Goal: Find specific fact: Find specific fact

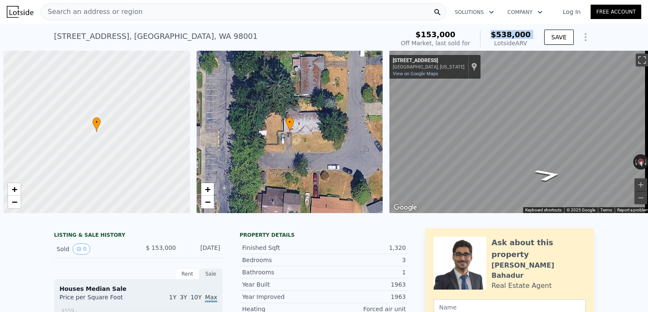
scroll to position [0, 3]
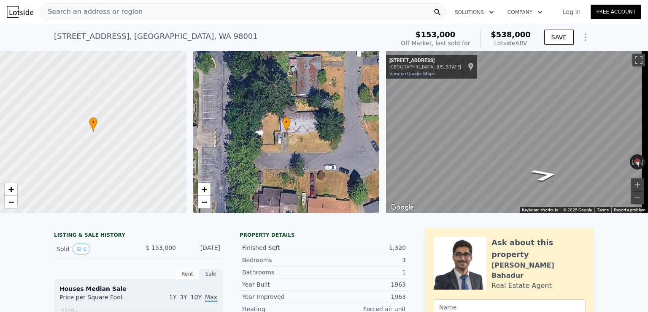
click at [167, 11] on div "Search an address or region" at bounding box center [244, 11] width 406 height 17
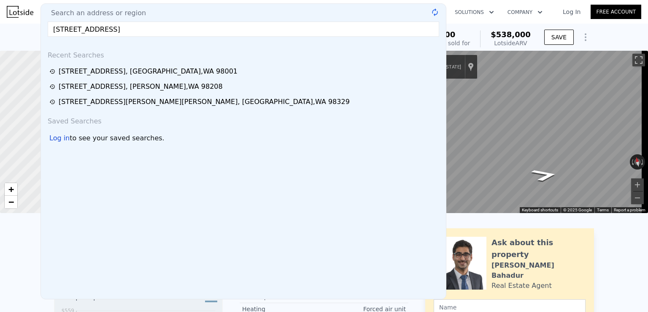
type input "[STREET_ADDRESS]"
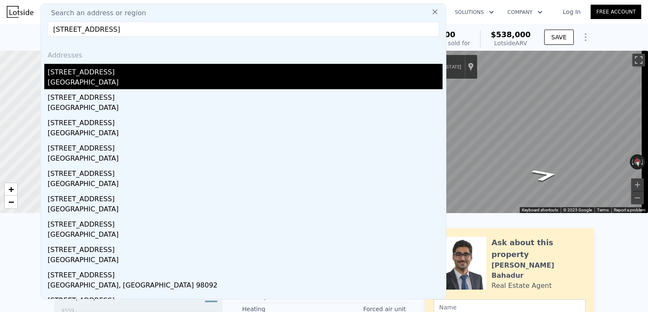
click at [137, 78] on div "[GEOGRAPHIC_DATA]" at bounding box center [245, 83] width 395 height 12
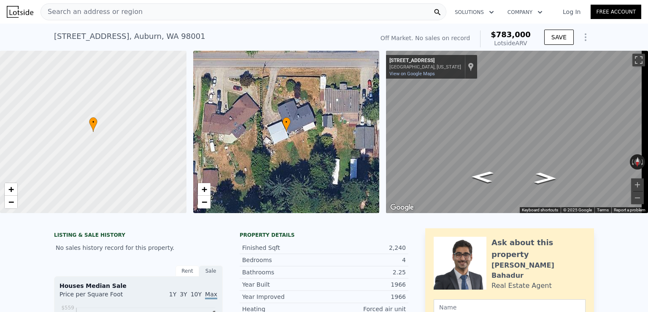
click at [112, 13] on span "Search an address or region" at bounding box center [92, 12] width 102 height 10
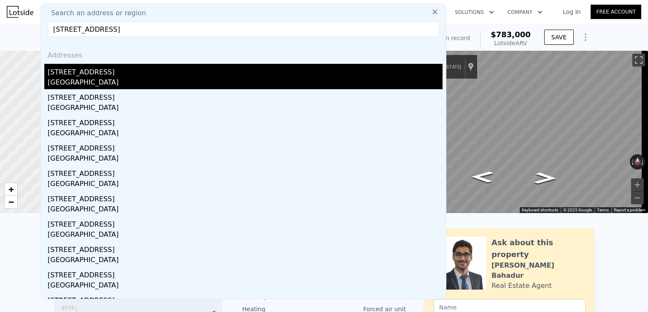
type input "[STREET_ADDRESS]"
click at [123, 75] on div "[STREET_ADDRESS]" at bounding box center [245, 71] width 395 height 14
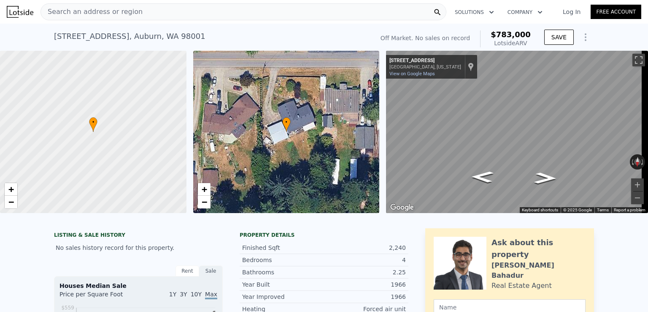
click at [515, 33] on span "$783,000" at bounding box center [511, 34] width 40 height 9
copy span "$783,000"
